Goal: Check status: Check status

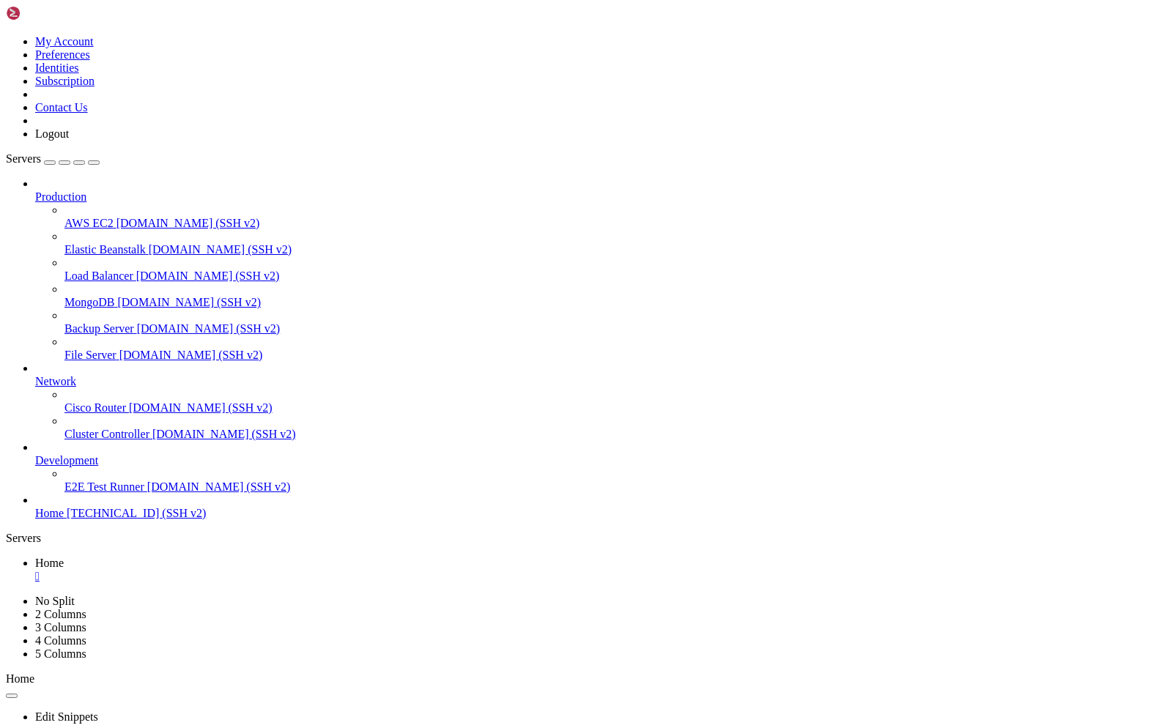
scroll to position [292799, 0]
drag, startPoint x: 10, startPoint y: 1193, endPoint x: 292, endPoint y: 1377, distance: 336.2
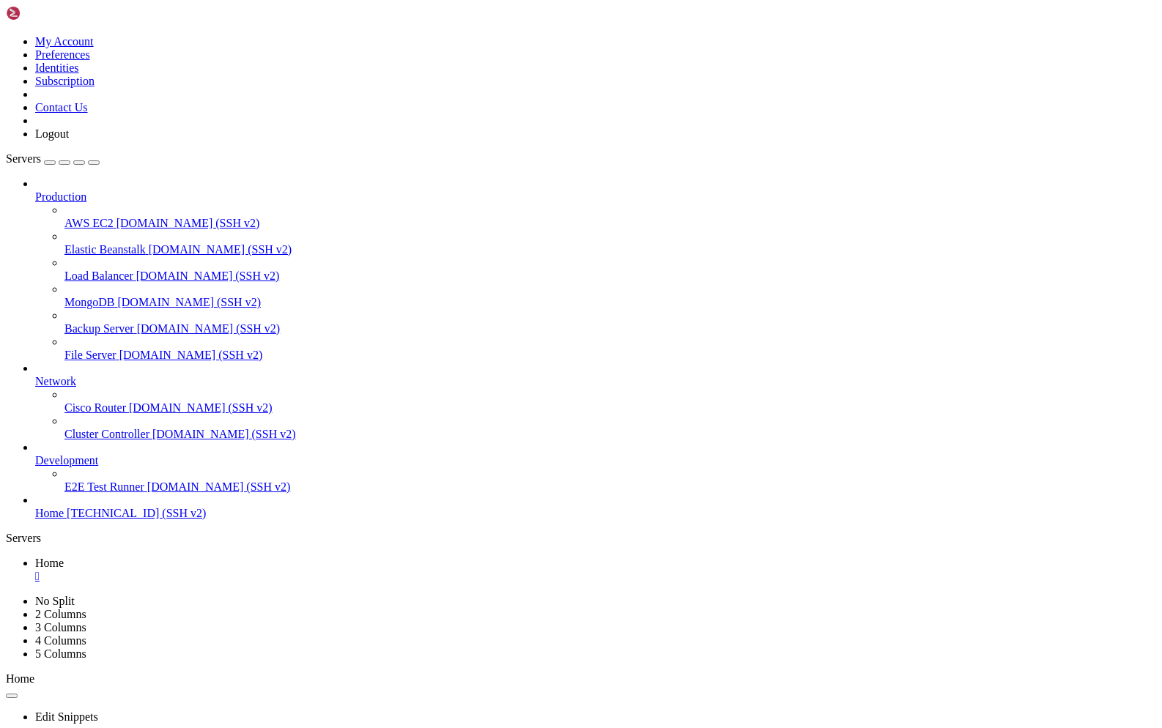
drag, startPoint x: 12, startPoint y: 1189, endPoint x: 241, endPoint y: 1433, distance: 333.9
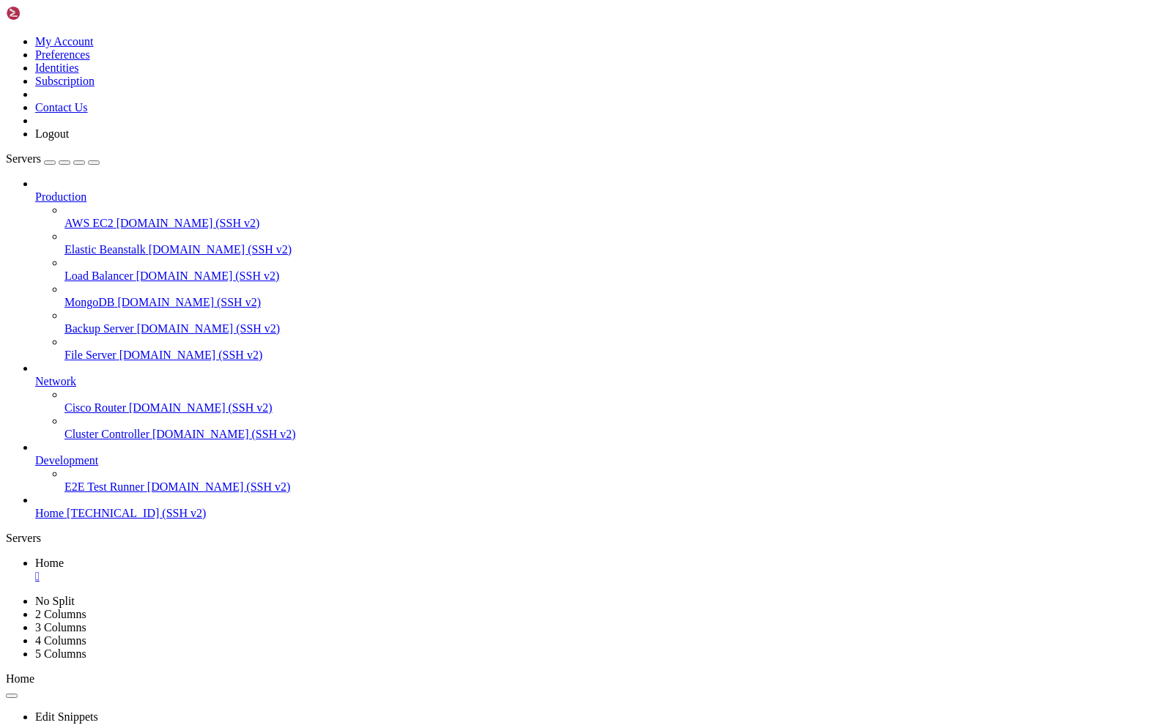
scroll to position [293010, 0]
drag, startPoint x: 134, startPoint y: 1403, endPoint x: 531, endPoint y: 1413, distance: 396.6
drag, startPoint x: 161, startPoint y: 1433, endPoint x: 89, endPoint y: 1289, distance: 160.9
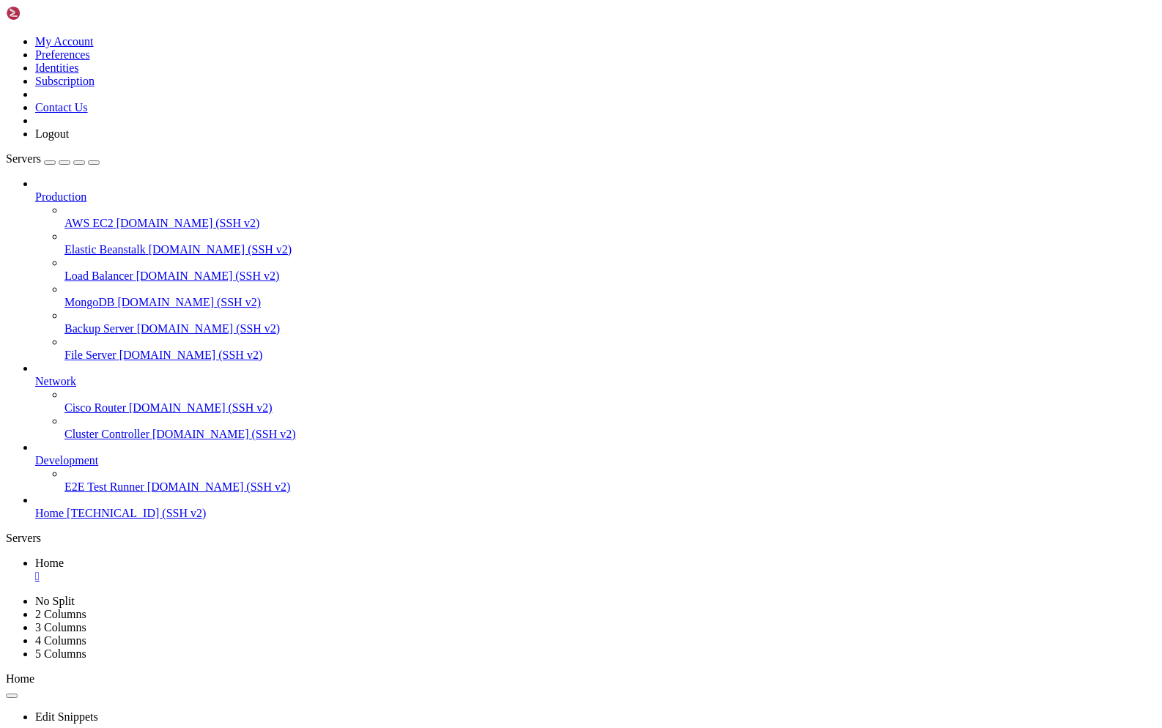
drag, startPoint x: 407, startPoint y: 1140, endPoint x: 461, endPoint y: 1212, distance: 90.0
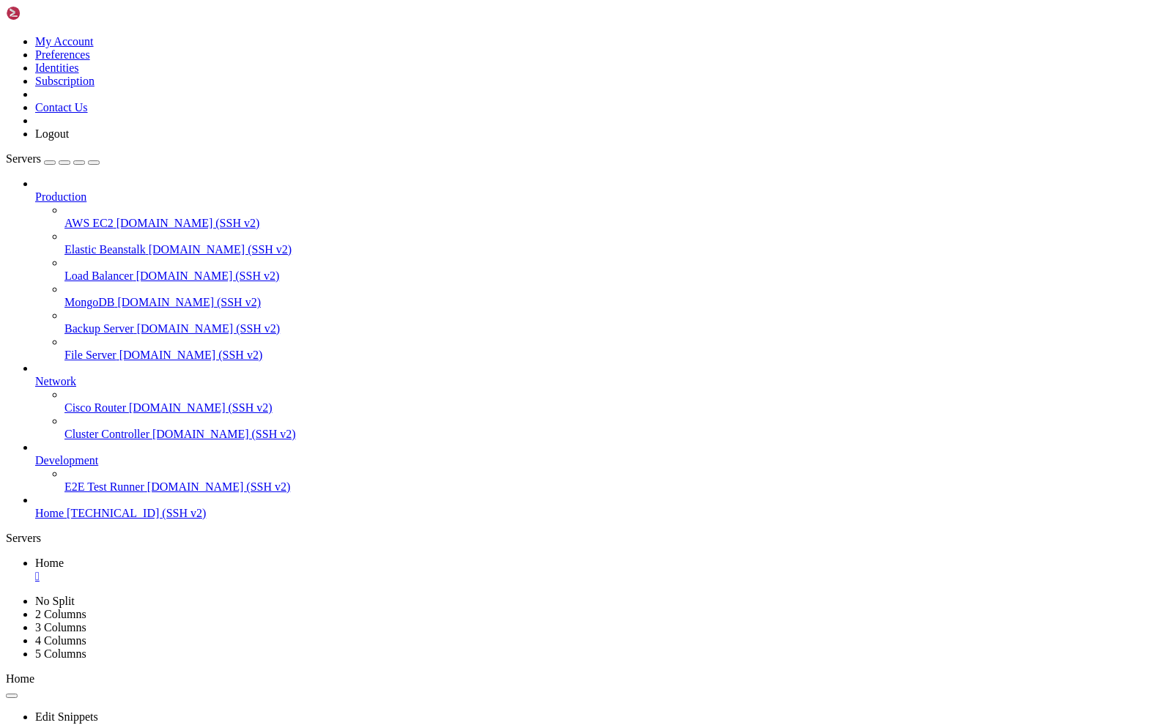
drag, startPoint x: 251, startPoint y: 1142, endPoint x: 299, endPoint y: 1231, distance: 101.3
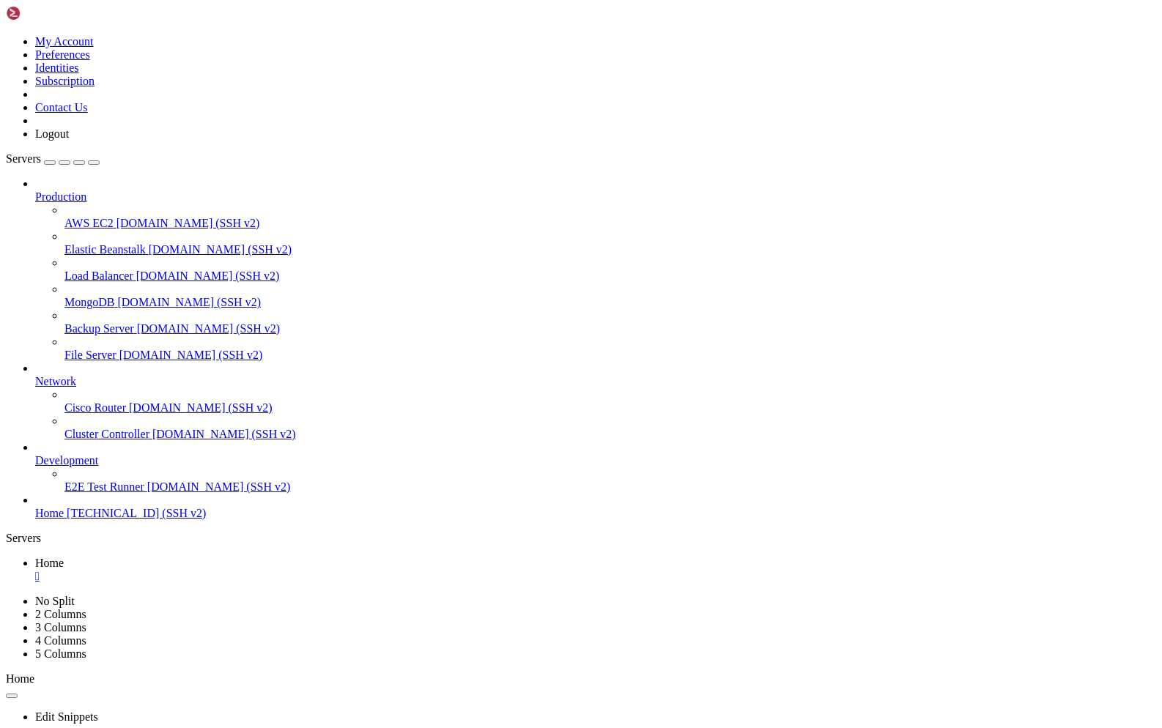
drag, startPoint x: 279, startPoint y: 1139, endPoint x: 381, endPoint y: 1285, distance: 178.5
drag, startPoint x: 74, startPoint y: 1140, endPoint x: 245, endPoint y: 1296, distance: 231.3
